Goal: Task Accomplishment & Management: Manage account settings

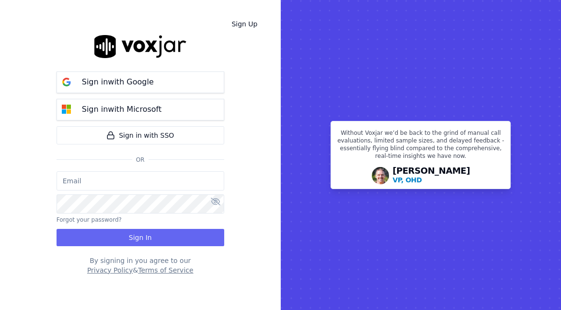
click at [129, 183] on input "email" at bounding box center [141, 180] width 168 height 19
type input "[EMAIL_ADDRESS][DOMAIN_NAME]"
click at [143, 185] on input "[EMAIL_ADDRESS][DOMAIN_NAME]" at bounding box center [141, 180] width 168 height 19
drag, startPoint x: 19, startPoint y: 192, endPoint x: 60, endPoint y: 190, distance: 41.3
click at [19, 192] on div "Sign Up Sign in with Google Sign in with Microsoft Sign in with SSO Or [EMAIL_A…" at bounding box center [140, 155] width 281 height 310
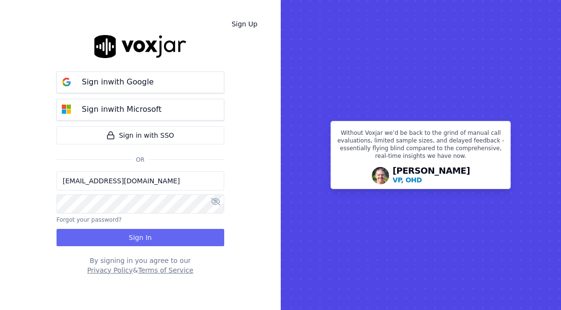
click at [111, 182] on input "[EMAIL_ADDRESS][DOMAIN_NAME]" at bounding box center [141, 180] width 168 height 19
click at [252, 220] on div "Sign Up Sign in with Google Sign in with Microsoft Sign in with SSO Or Forgot y…" at bounding box center [140, 155] width 281 height 310
click at [185, 183] on input "email" at bounding box center [141, 180] width 168 height 19
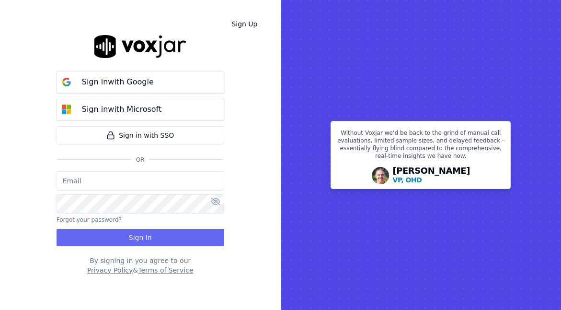
type input "[EMAIL_ADDRESS][DOMAIN_NAME]"
